Goal: Task Accomplishment & Management: Manage account settings

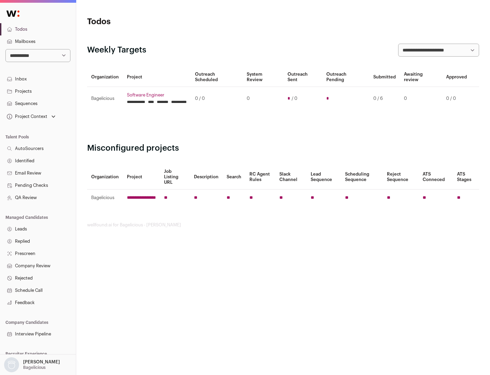
click at [38, 91] on link "Projects" at bounding box center [38, 91] width 76 height 12
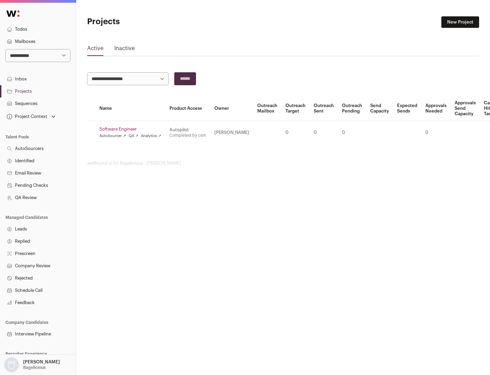
click at [132, 129] on link "Software Engineer" at bounding box center [130, 128] width 62 height 5
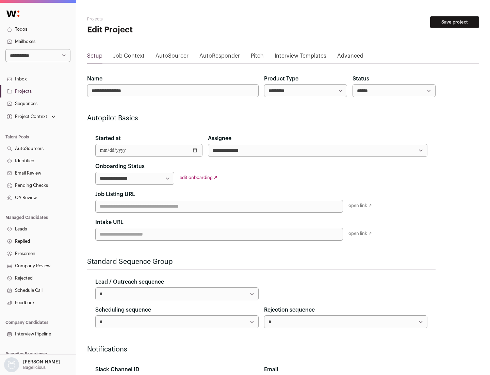
click at [455, 22] on button "Save project" at bounding box center [454, 22] width 49 height 12
